Goal: Information Seeking & Learning: Learn about a topic

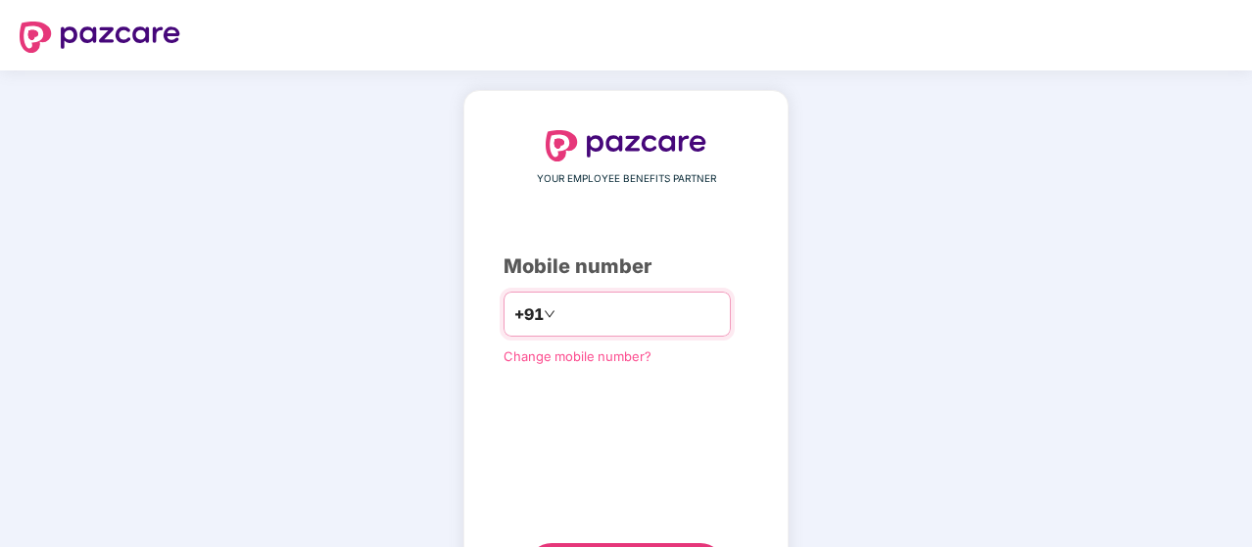
type input "**********"
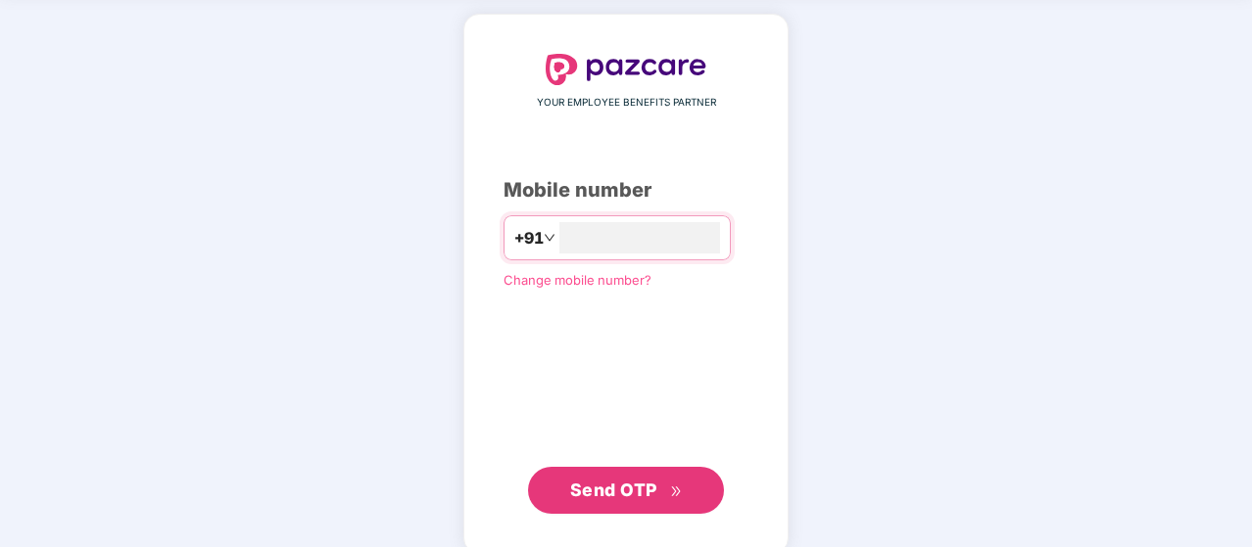
scroll to position [100, 0]
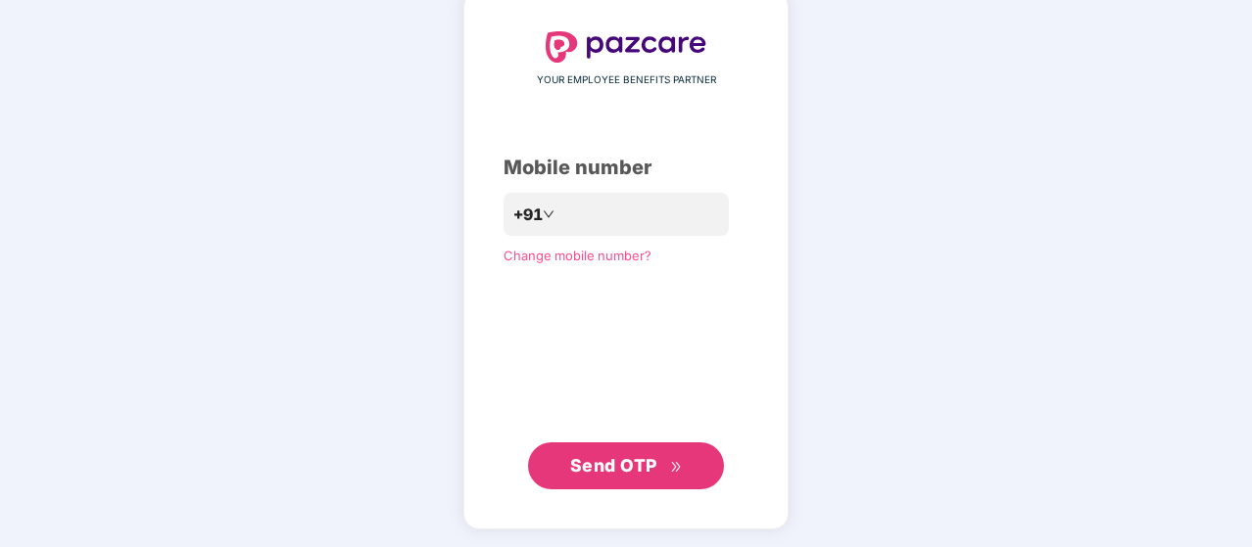
click at [591, 463] on span "Send OTP" at bounding box center [613, 465] width 87 height 21
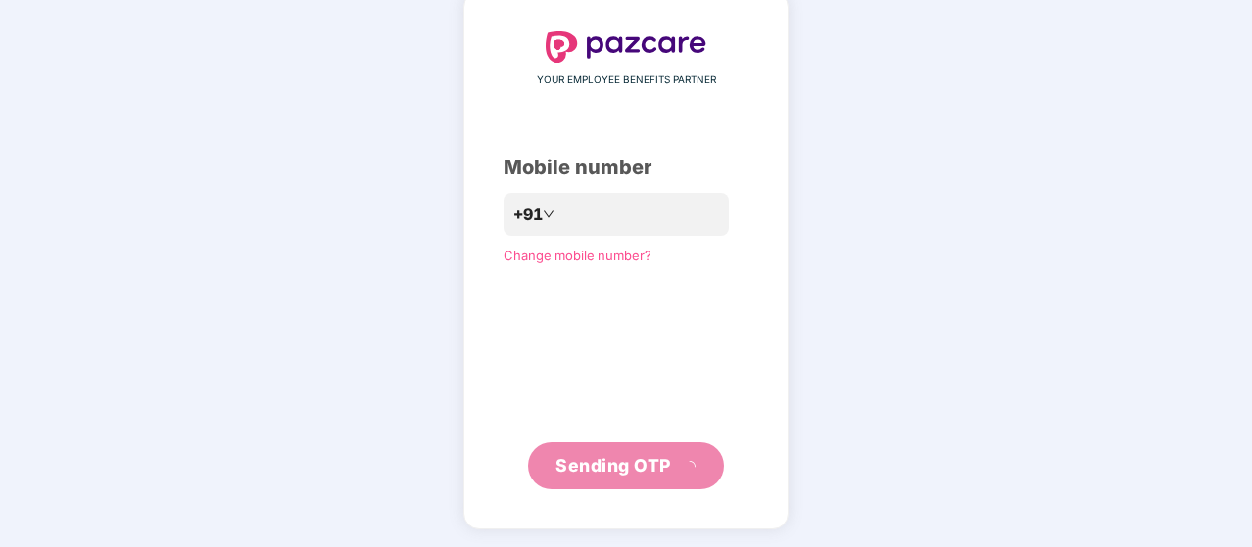
scroll to position [90, 0]
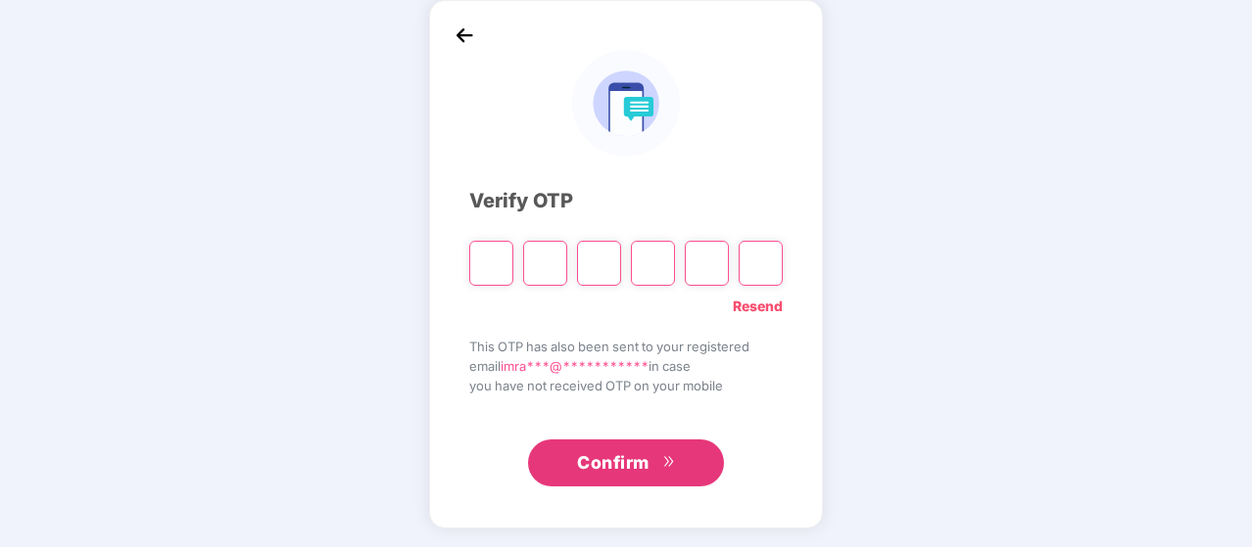
type input "*"
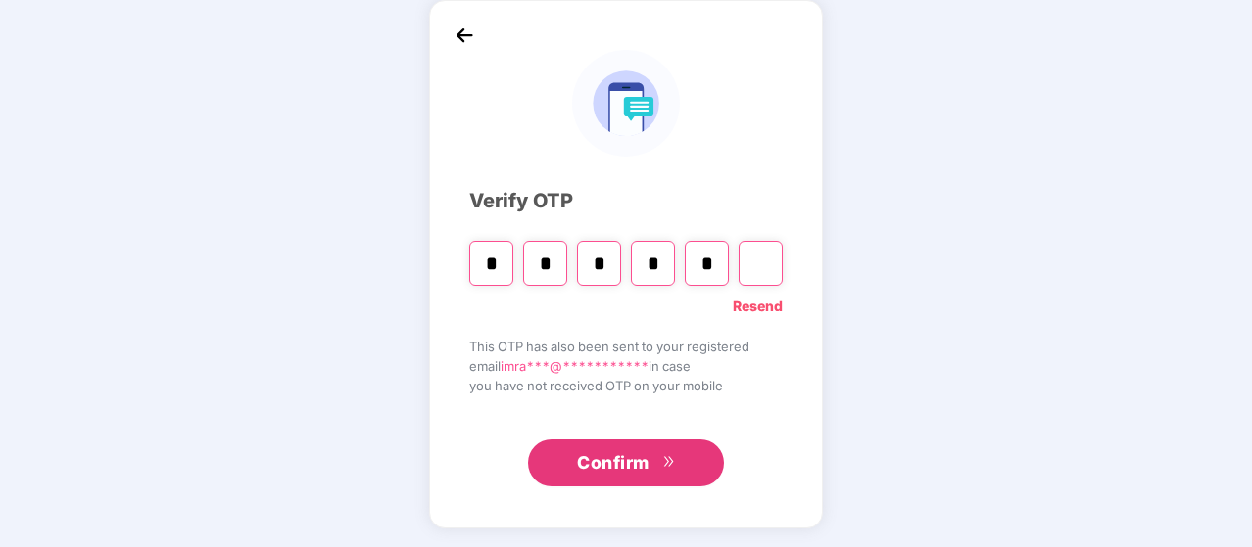
type input "*"
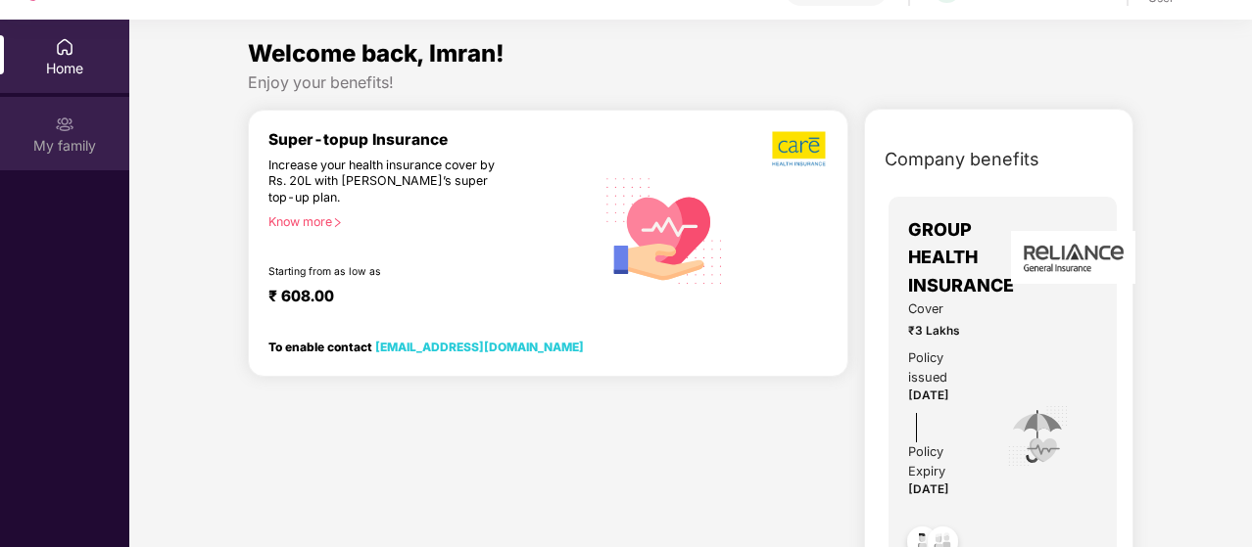
click at [91, 139] on div "My family" at bounding box center [64, 146] width 129 height 20
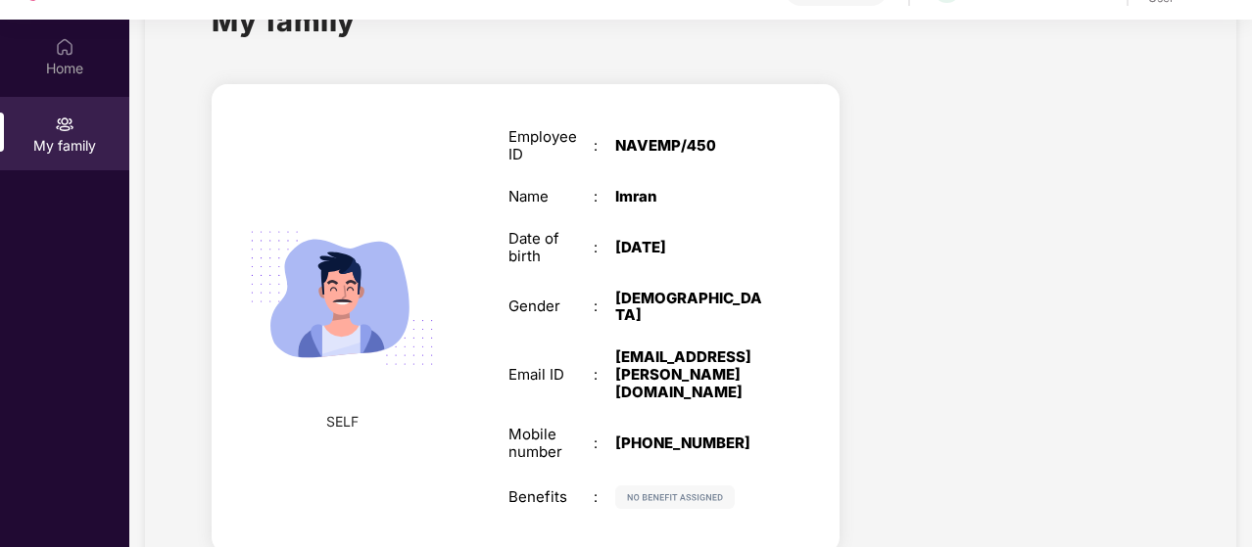
scroll to position [105, 0]
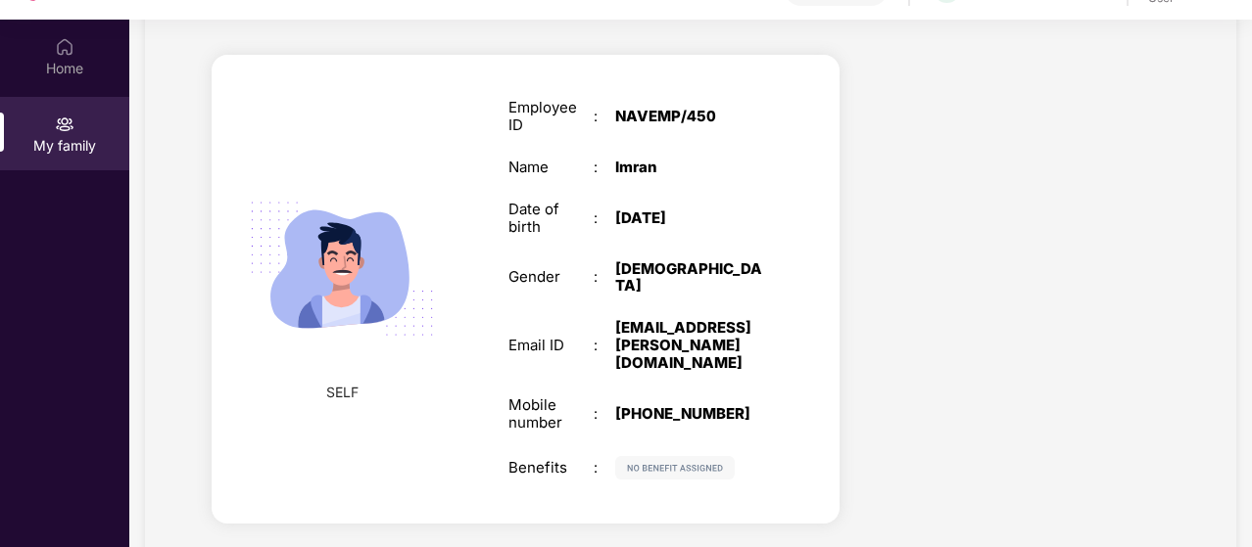
click at [672, 456] on img at bounding box center [674, 468] width 119 height 24
click at [619, 456] on img at bounding box center [674, 468] width 119 height 24
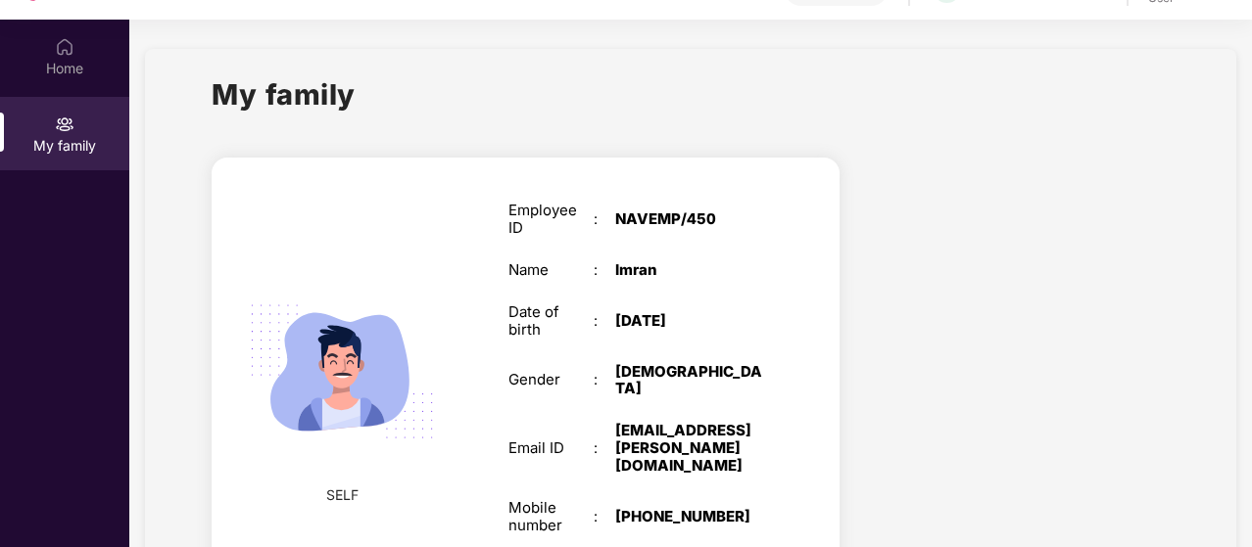
scroll to position [0, 0]
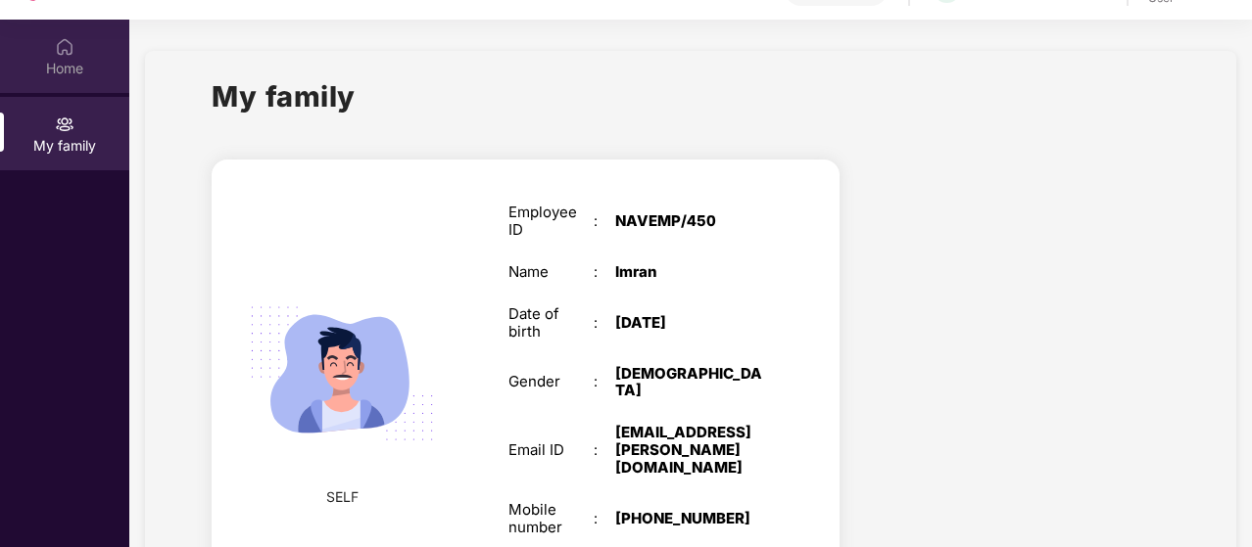
click at [60, 51] on img at bounding box center [65, 47] width 20 height 20
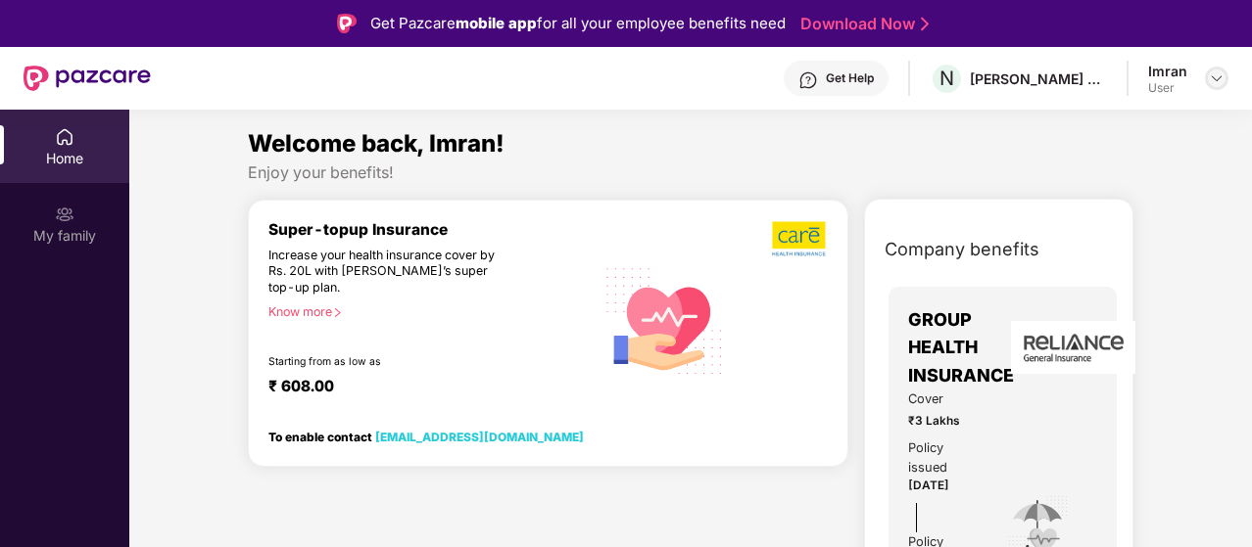
click at [1214, 76] on img at bounding box center [1217, 79] width 16 height 16
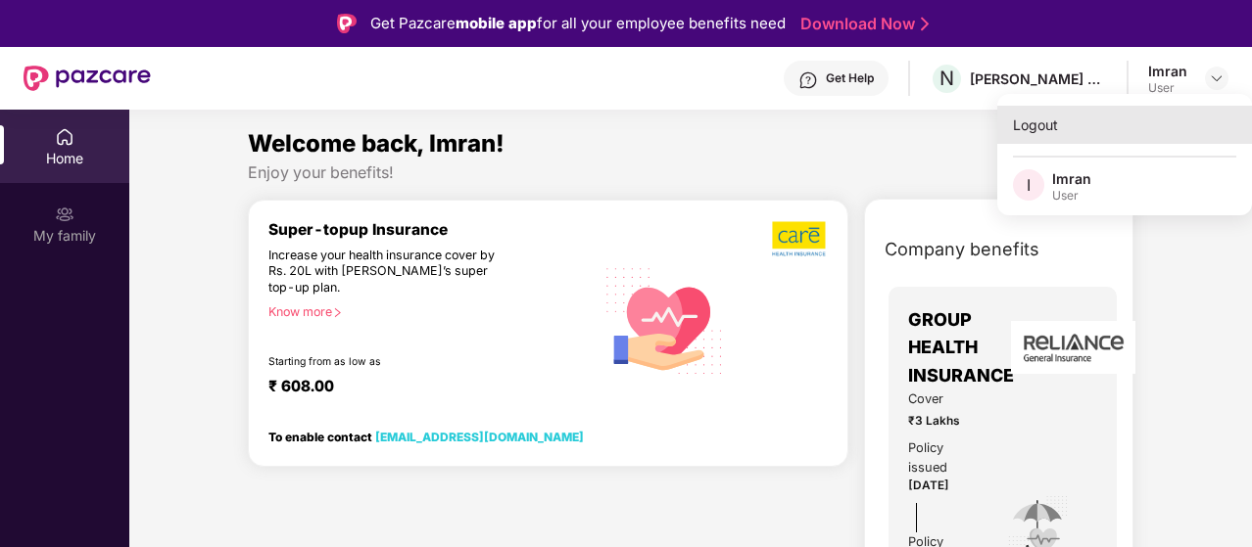
click at [1033, 115] on div "Logout" at bounding box center [1124, 125] width 255 height 38
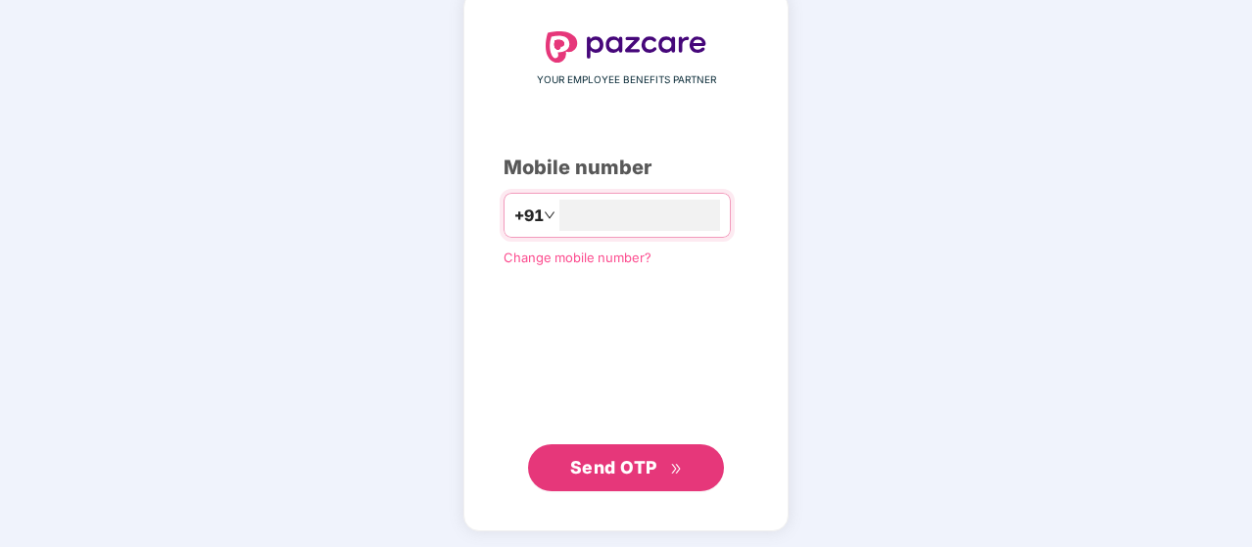
scroll to position [100, 0]
type input "**********"
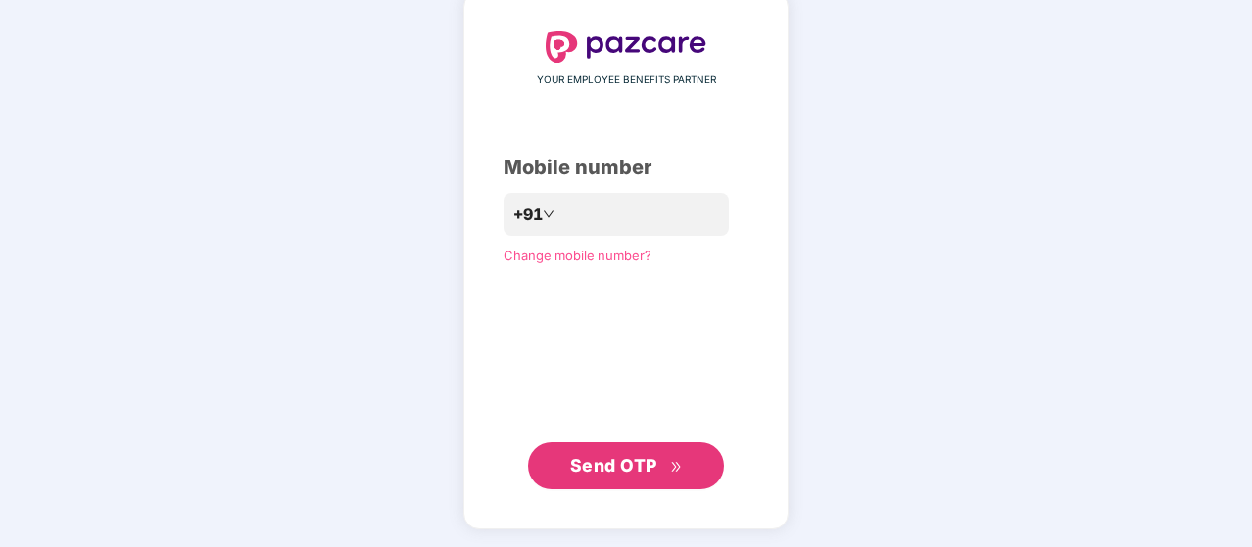
click at [633, 460] on span "Send OTP" at bounding box center [613, 465] width 87 height 21
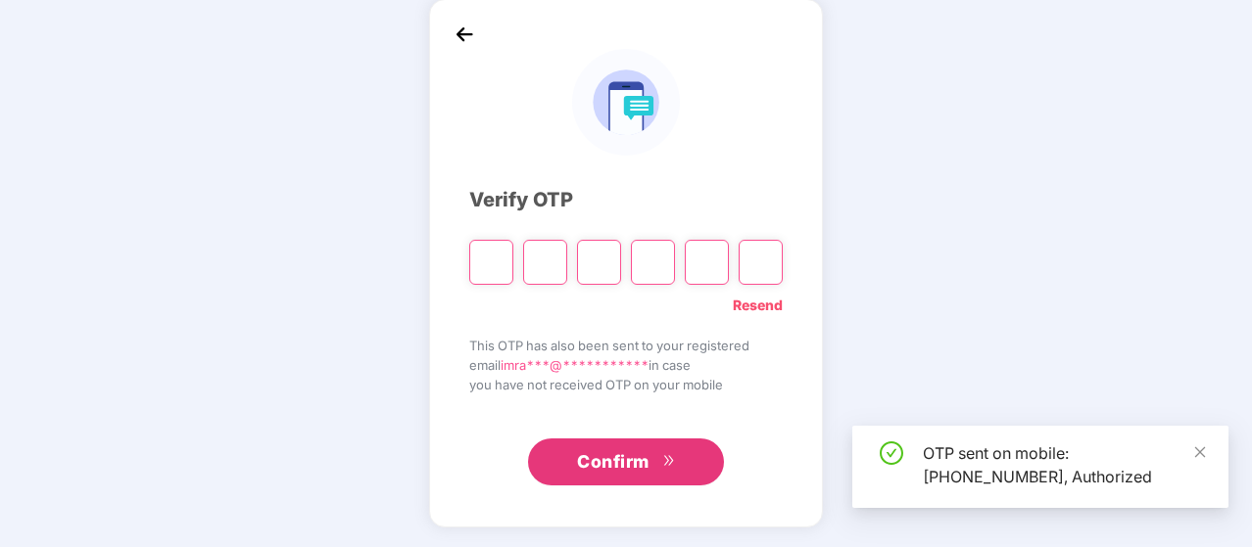
scroll to position [90, 0]
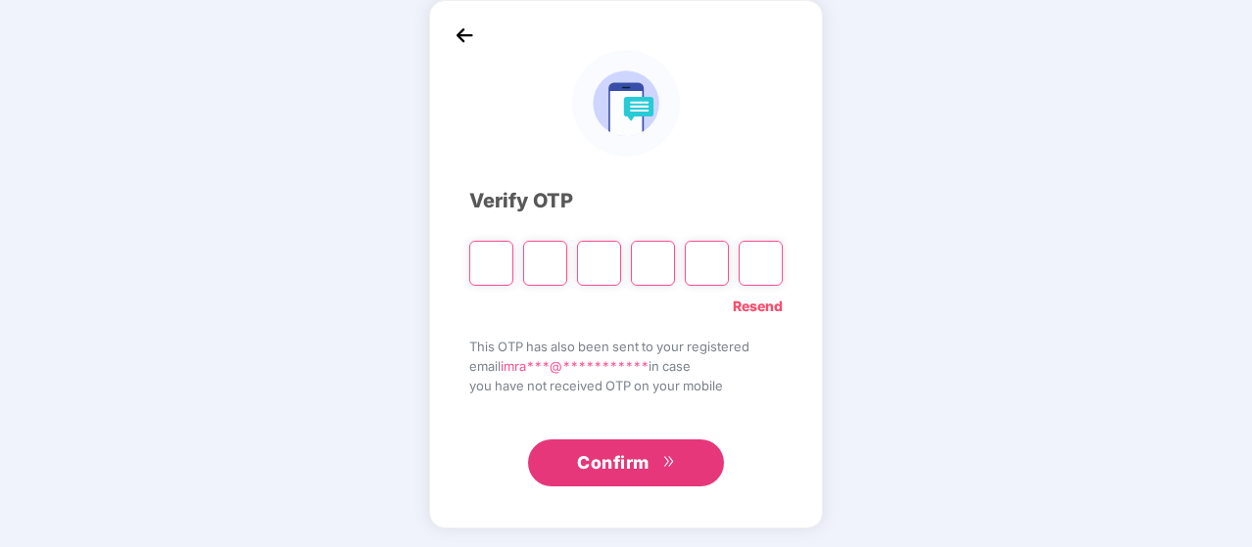
type input "*"
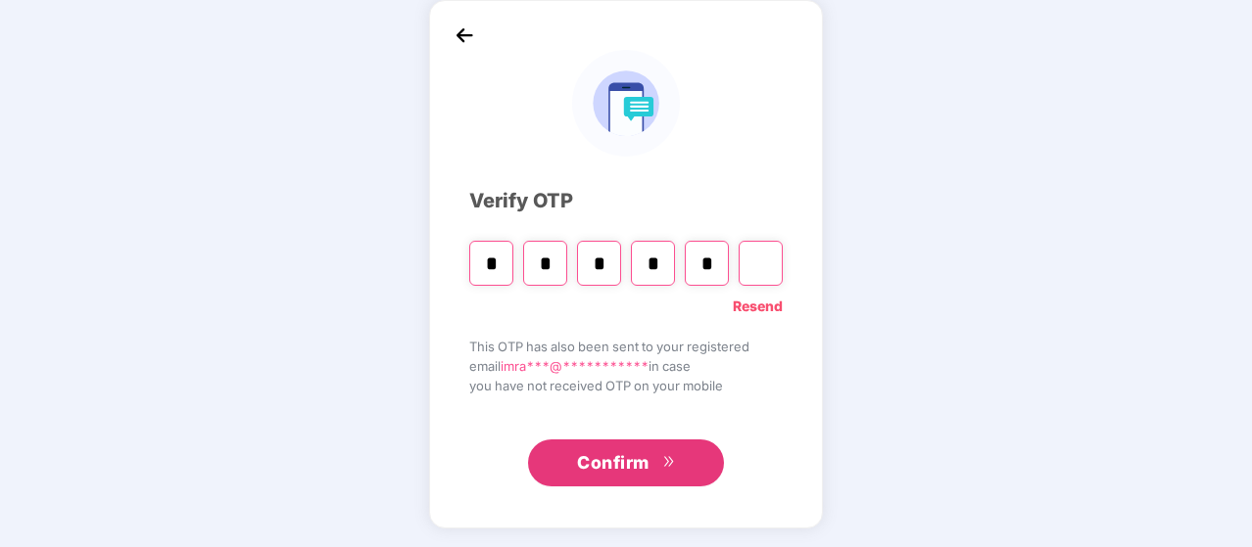
type input "*"
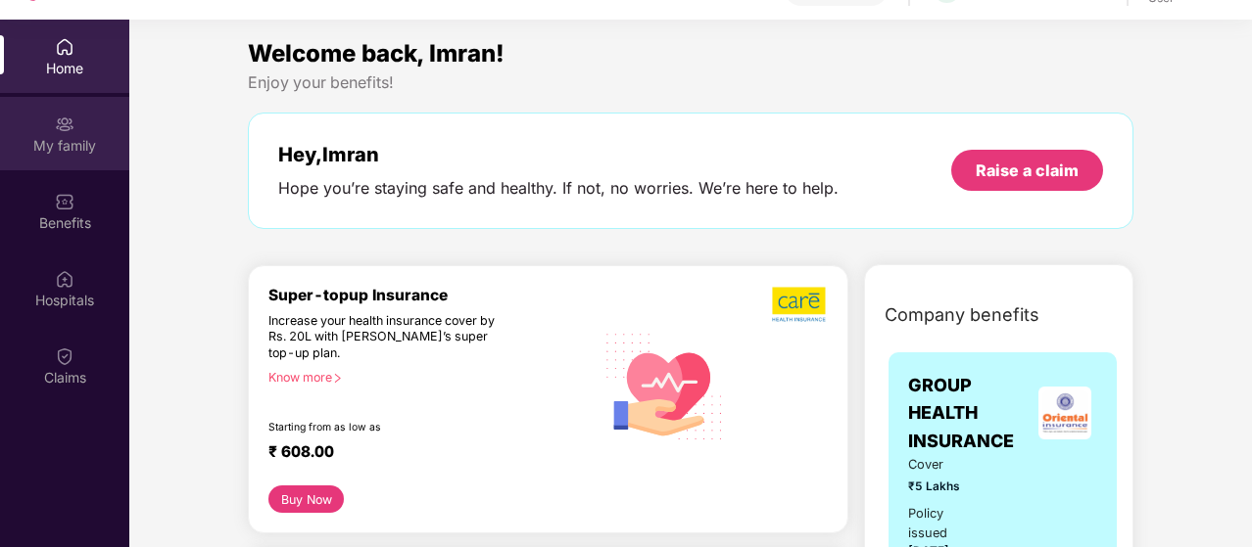
click at [77, 132] on div "My family" at bounding box center [64, 133] width 129 height 73
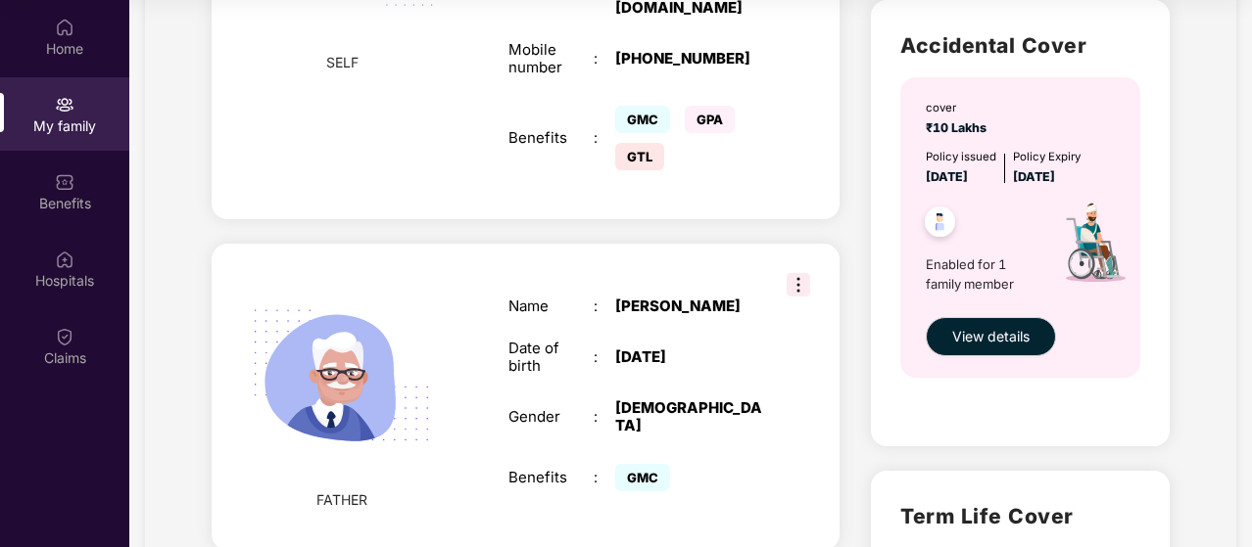
scroll to position [1058, 0]
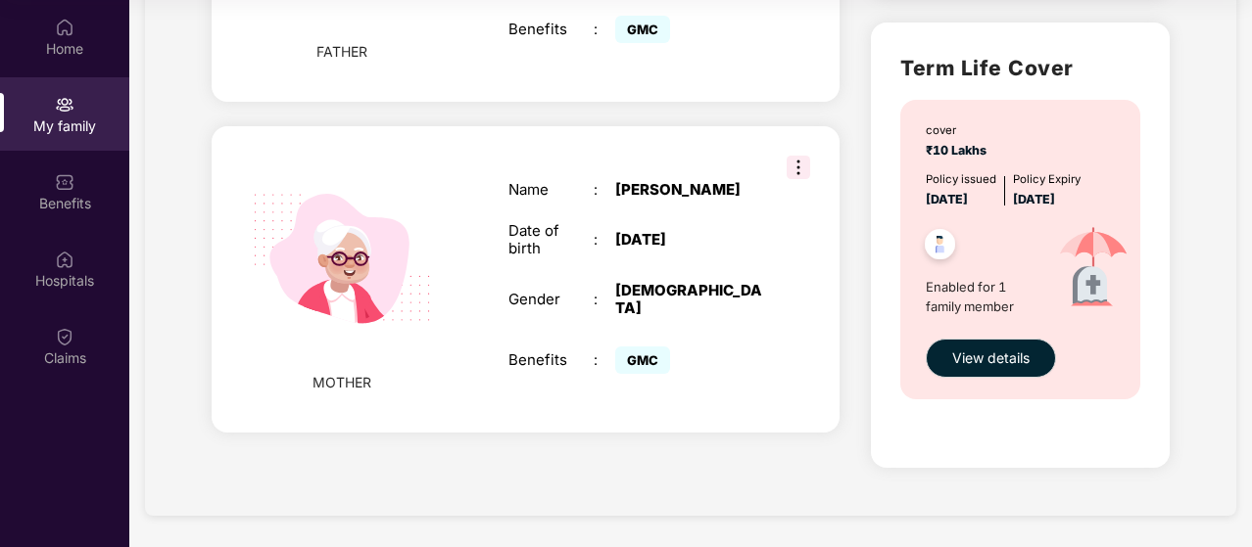
click at [646, 347] on span "GMC" at bounding box center [642, 360] width 55 height 27
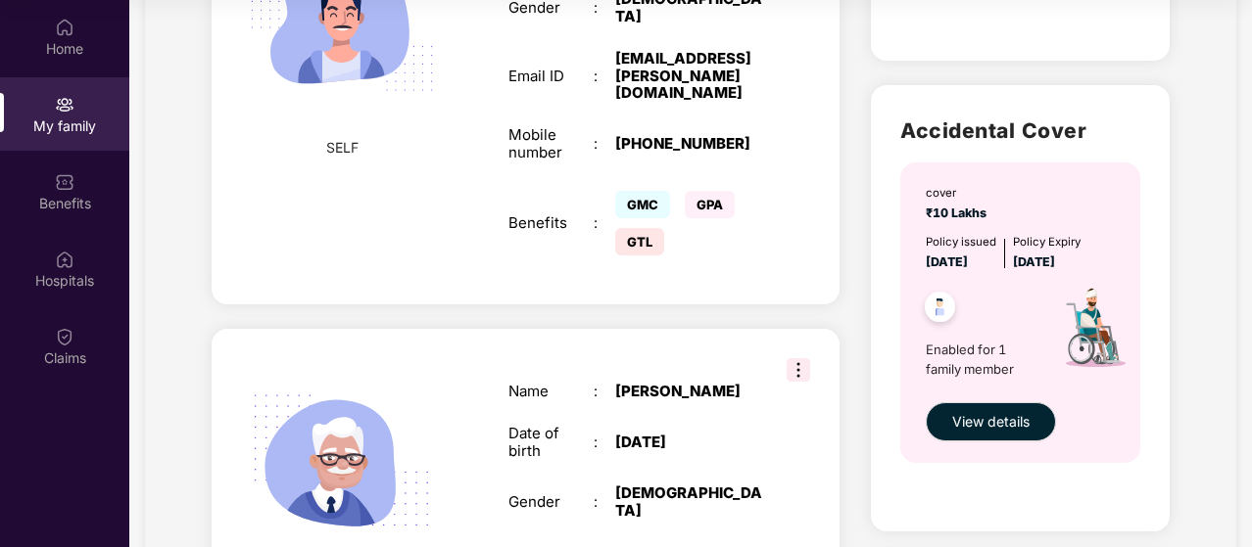
scroll to position [525, 0]
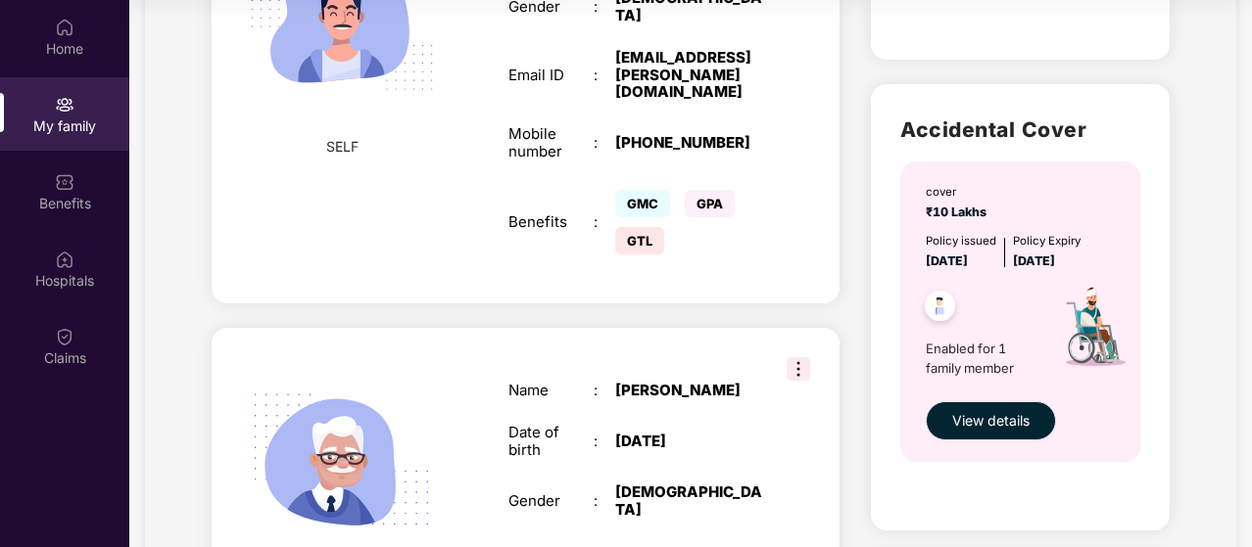
click at [982, 418] on span "View details" at bounding box center [990, 421] width 77 height 22
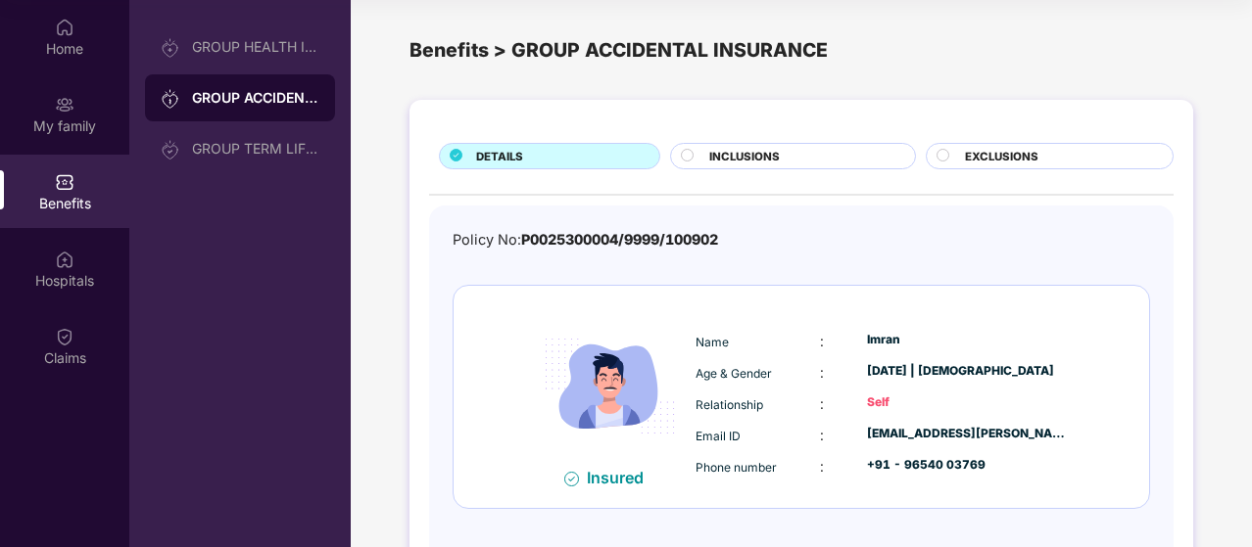
scroll to position [0, 0]
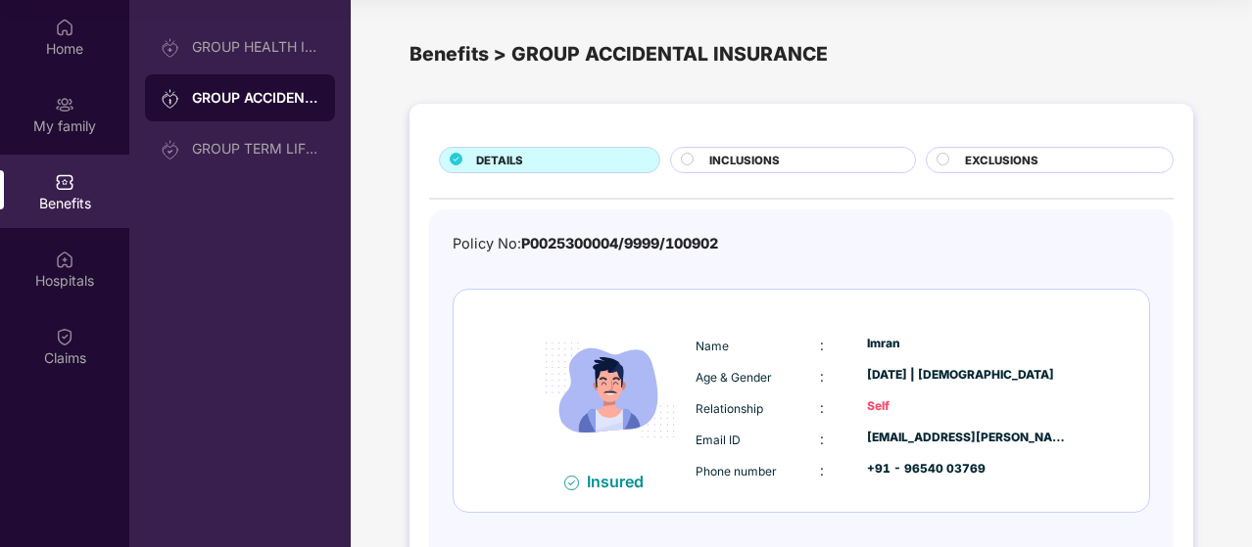
click at [696, 164] on div at bounding box center [690, 162] width 19 height 19
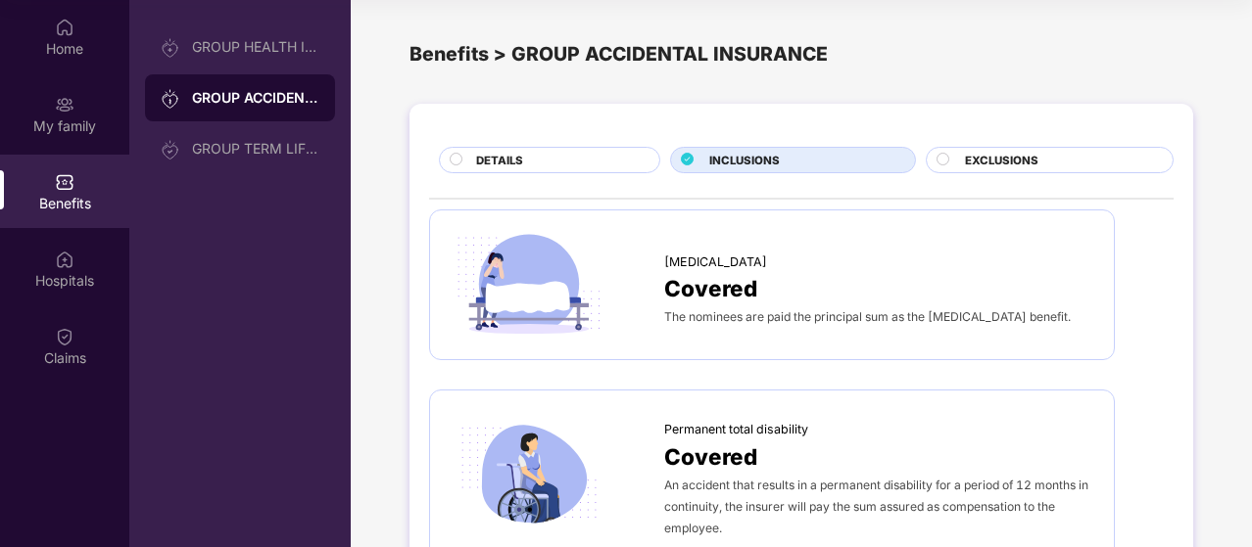
click at [499, 163] on span "DETAILS" at bounding box center [499, 161] width 47 height 18
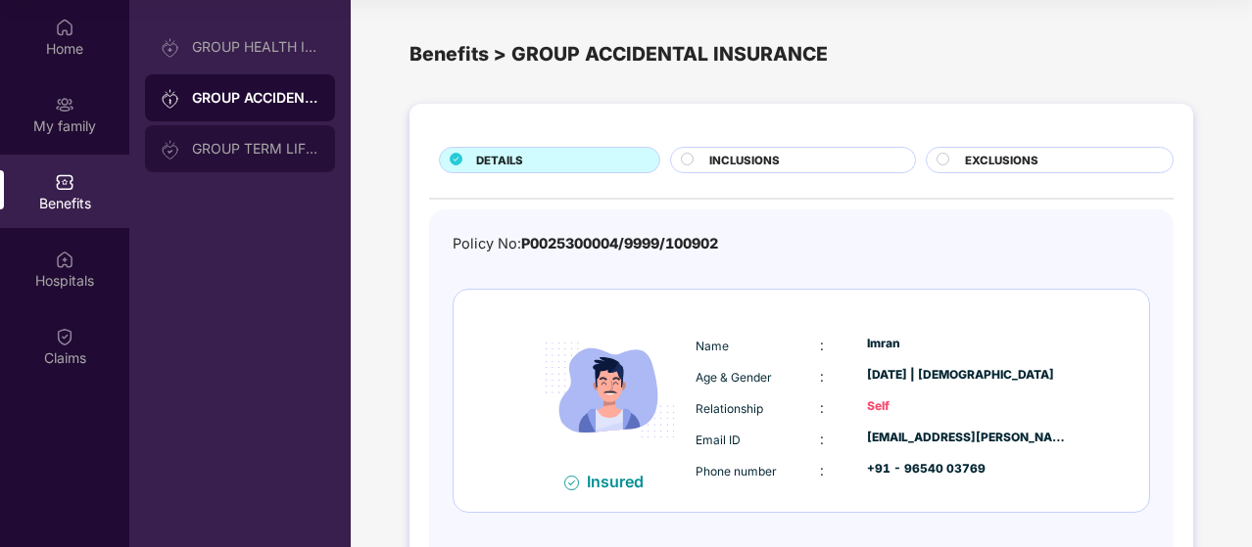
click at [248, 161] on div "GROUP TERM LIFE INSURANCE" at bounding box center [240, 148] width 190 height 47
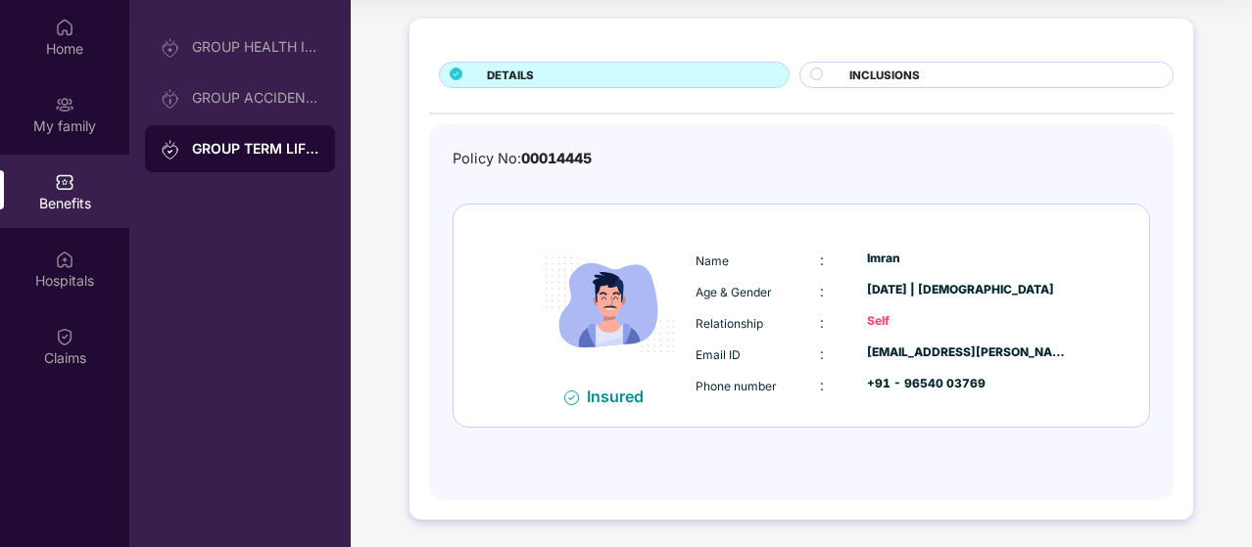
scroll to position [63, 0]
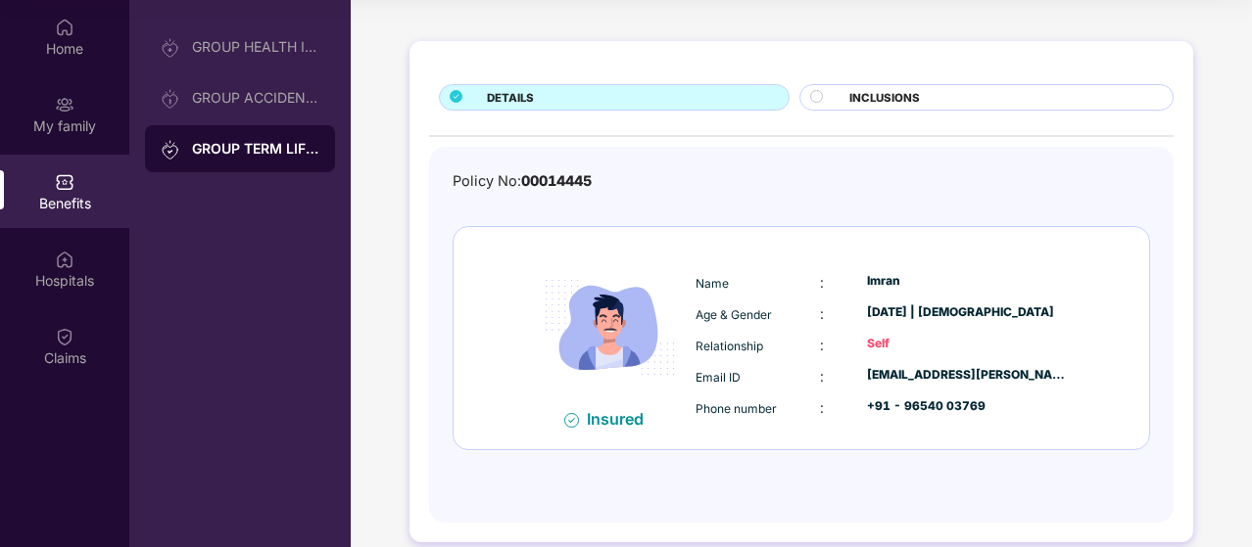
click at [834, 101] on div at bounding box center [824, 99] width 29 height 19
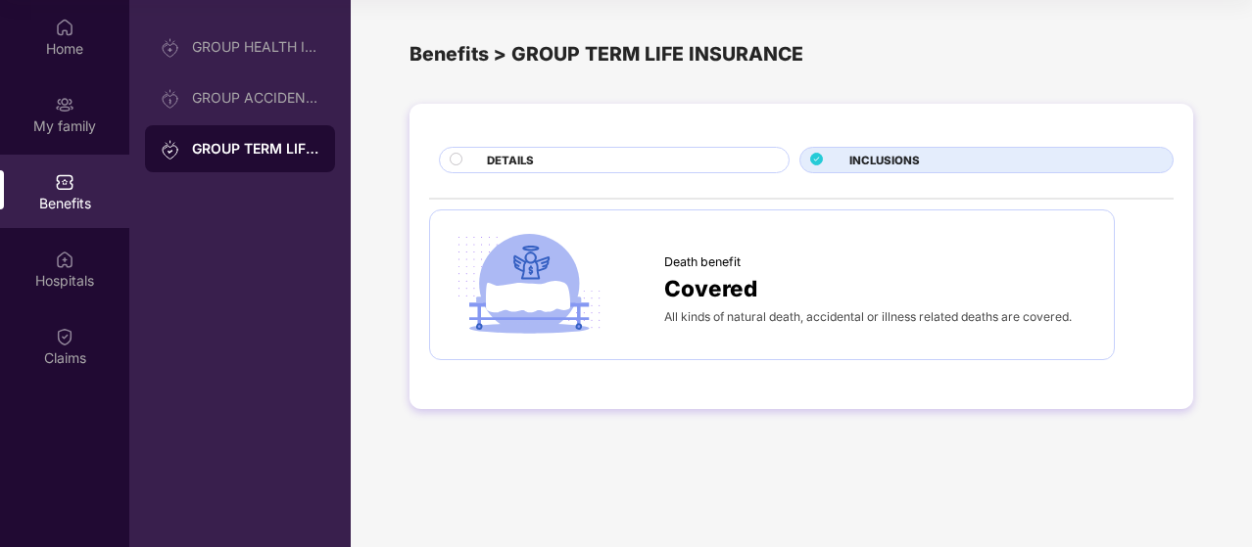
scroll to position [0, 0]
click at [627, 159] on div "DETAILS" at bounding box center [628, 162] width 302 height 21
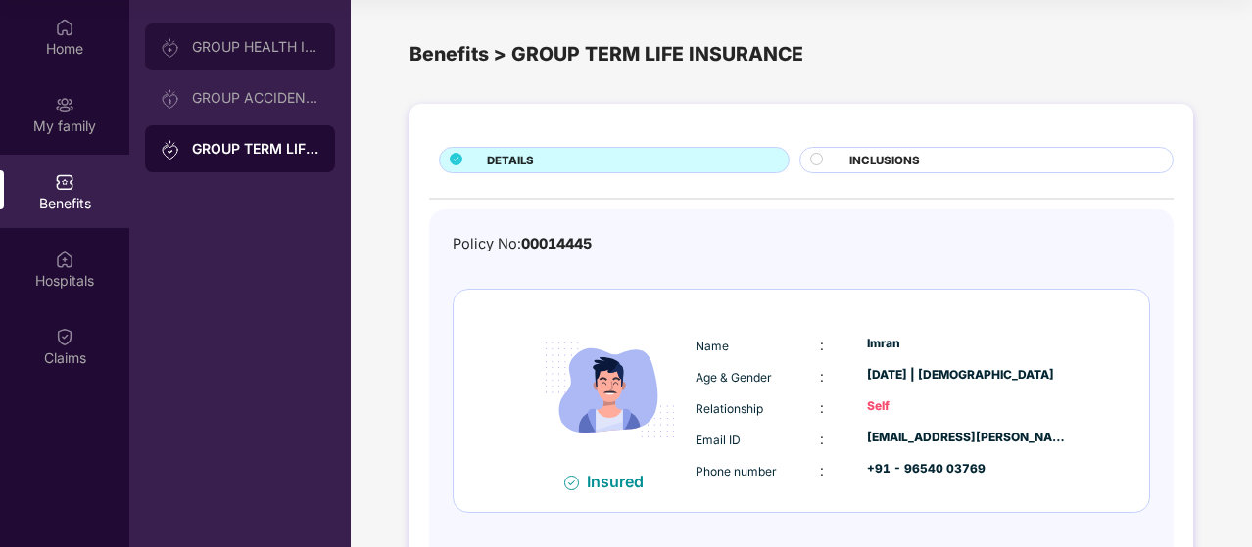
click at [245, 53] on div "GROUP HEALTH INSURANCE" at bounding box center [255, 47] width 127 height 16
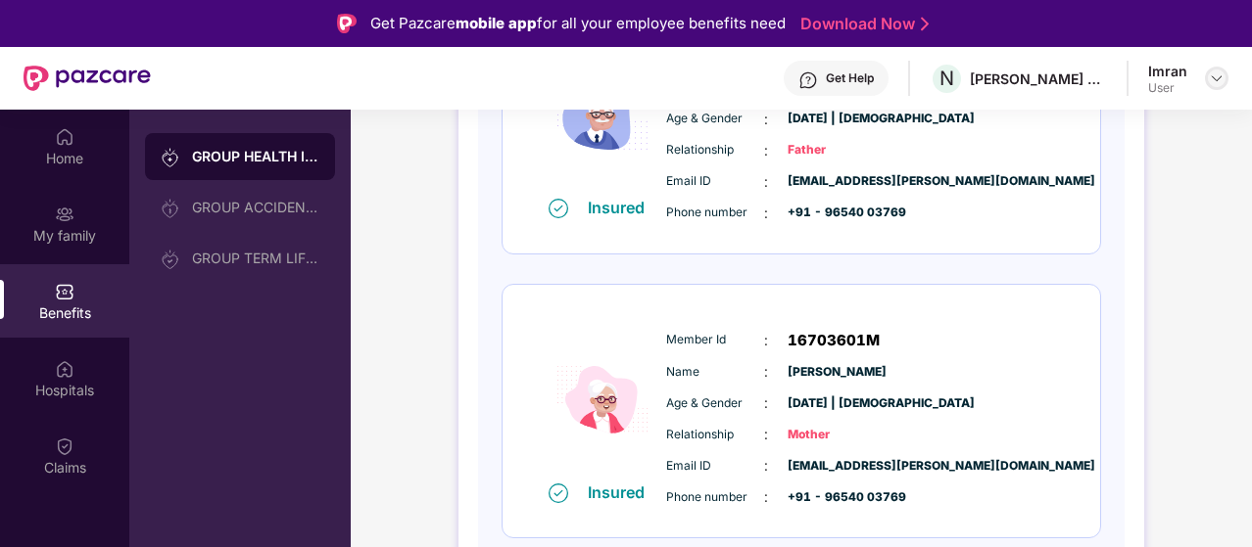
click at [1213, 81] on img at bounding box center [1217, 79] width 16 height 16
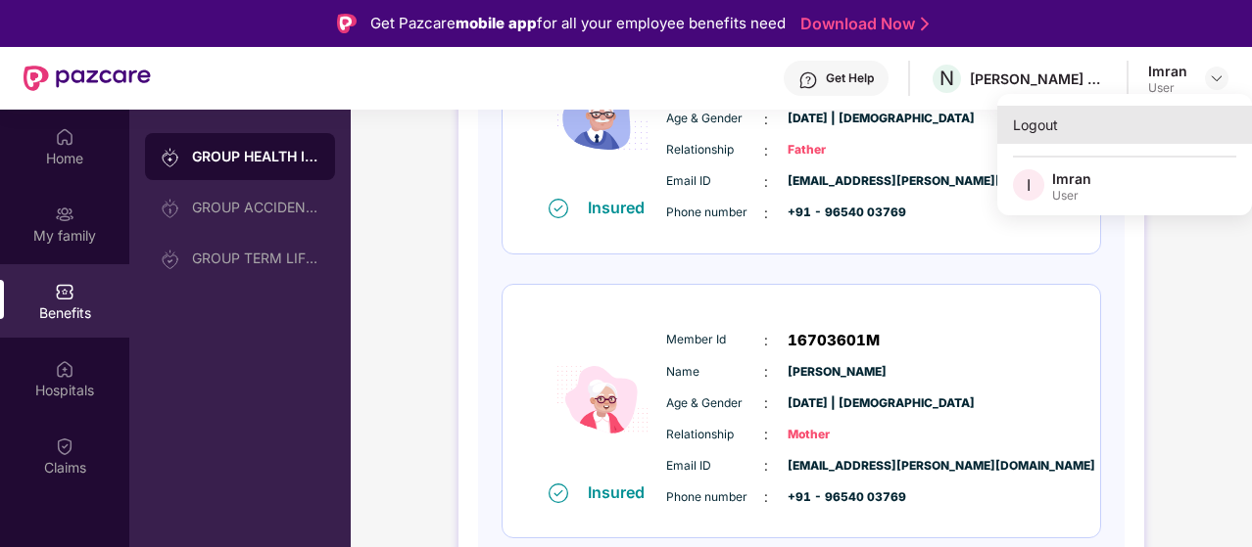
click at [1027, 127] on div "Logout" at bounding box center [1124, 125] width 255 height 38
